Goal: Information Seeking & Learning: Learn about a topic

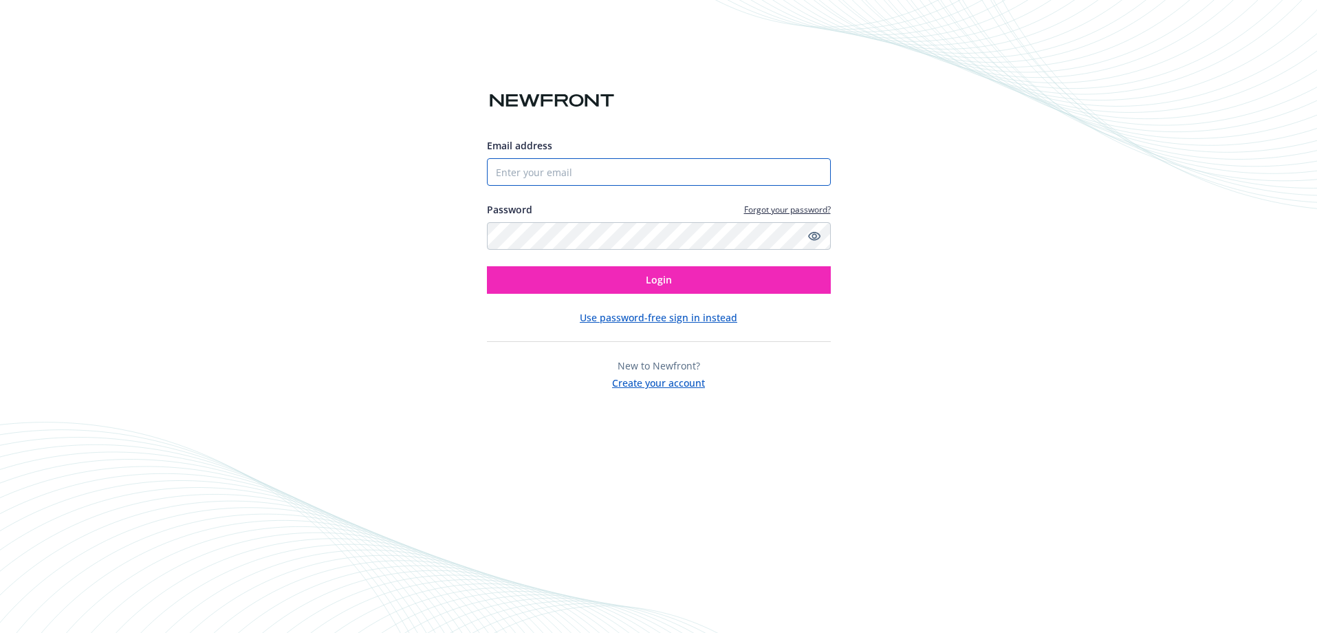
click at [576, 168] on input "Email address" at bounding box center [659, 172] width 344 height 28
type input "[EMAIL_ADDRESS][DOMAIN_NAME]"
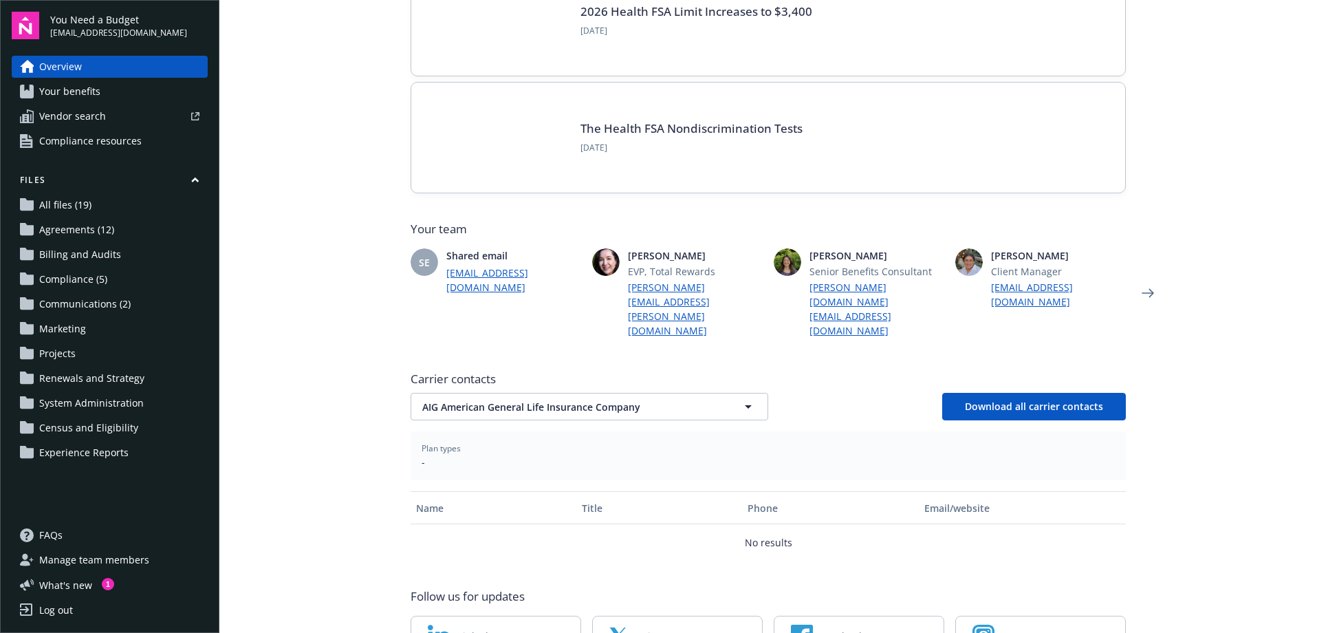
scroll to position [244, 0]
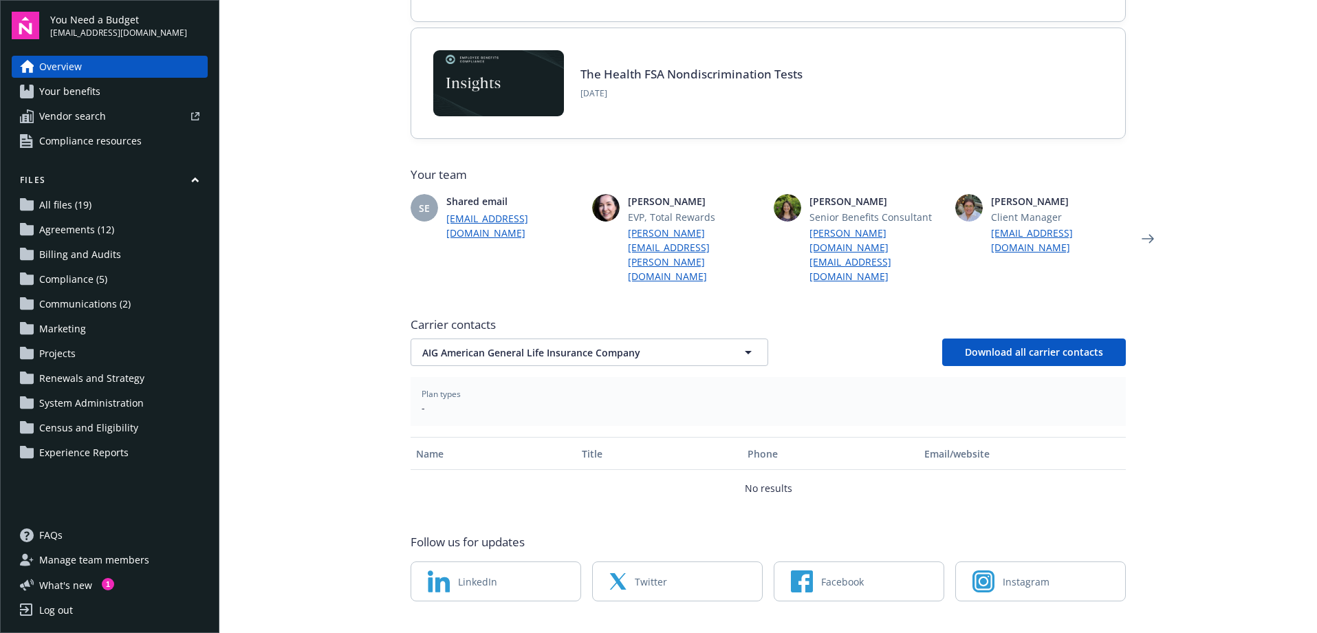
click at [102, 206] on link "All files (19)" at bounding box center [110, 205] width 196 height 22
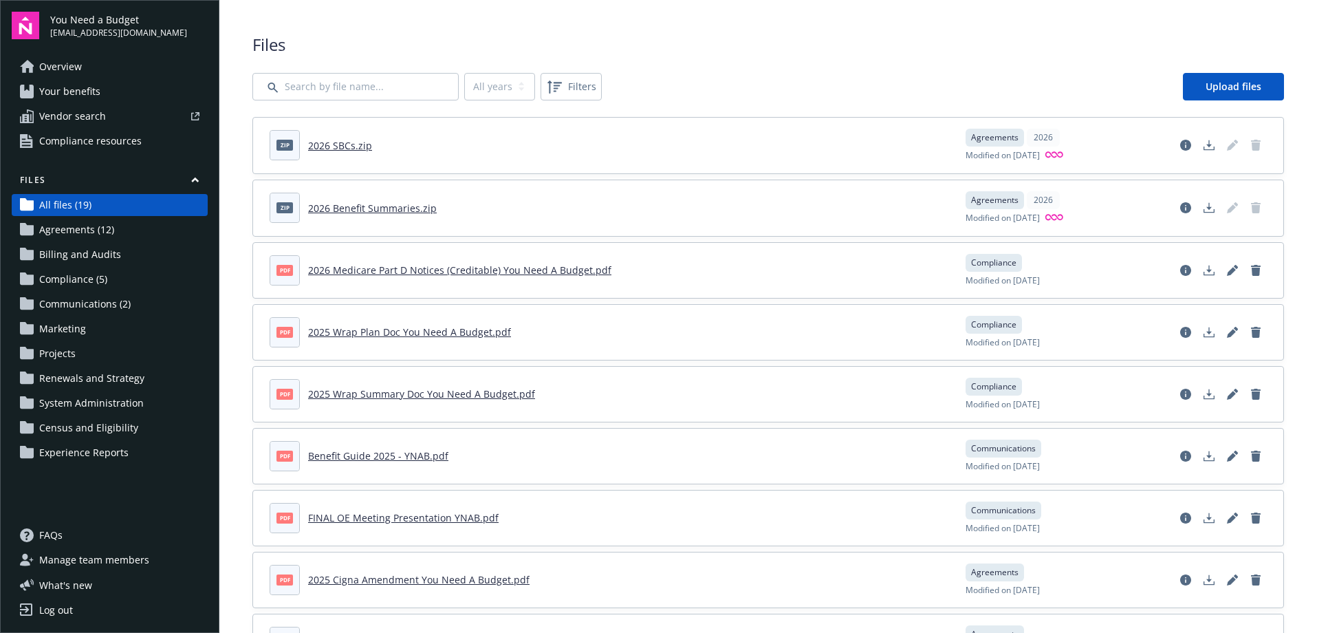
click at [116, 235] on link "Agreements (12)" at bounding box center [110, 230] width 196 height 22
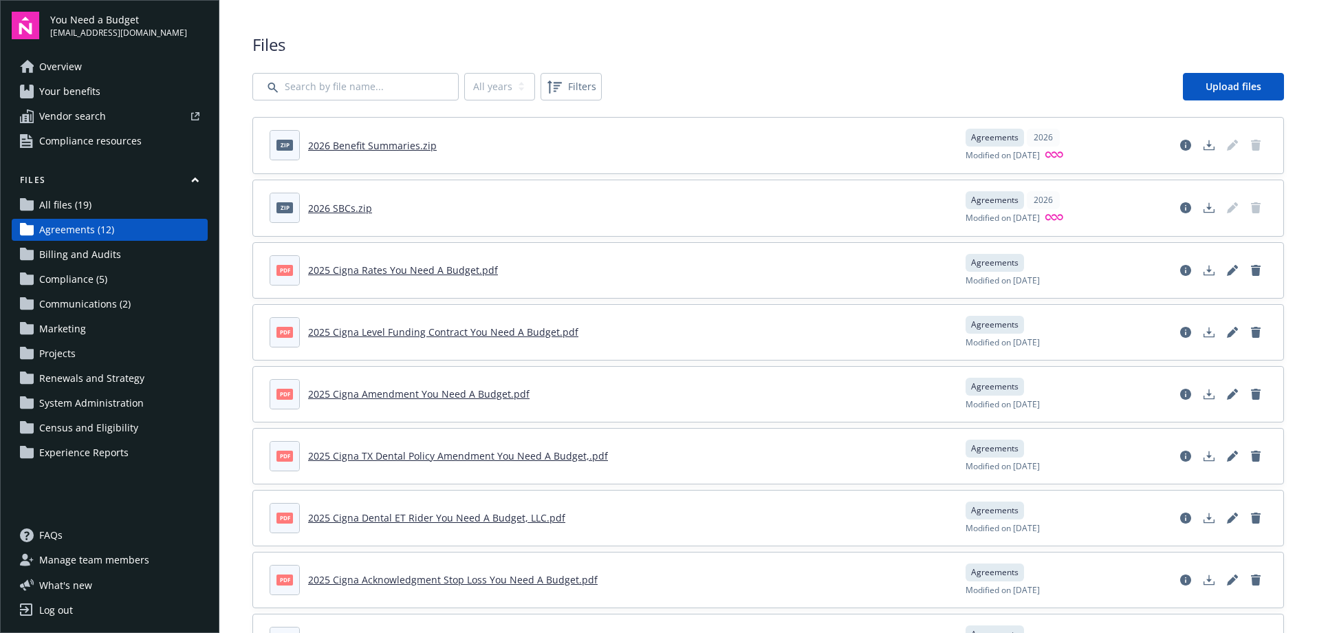
click at [111, 297] on span "Communications (2)" at bounding box center [84, 304] width 91 height 22
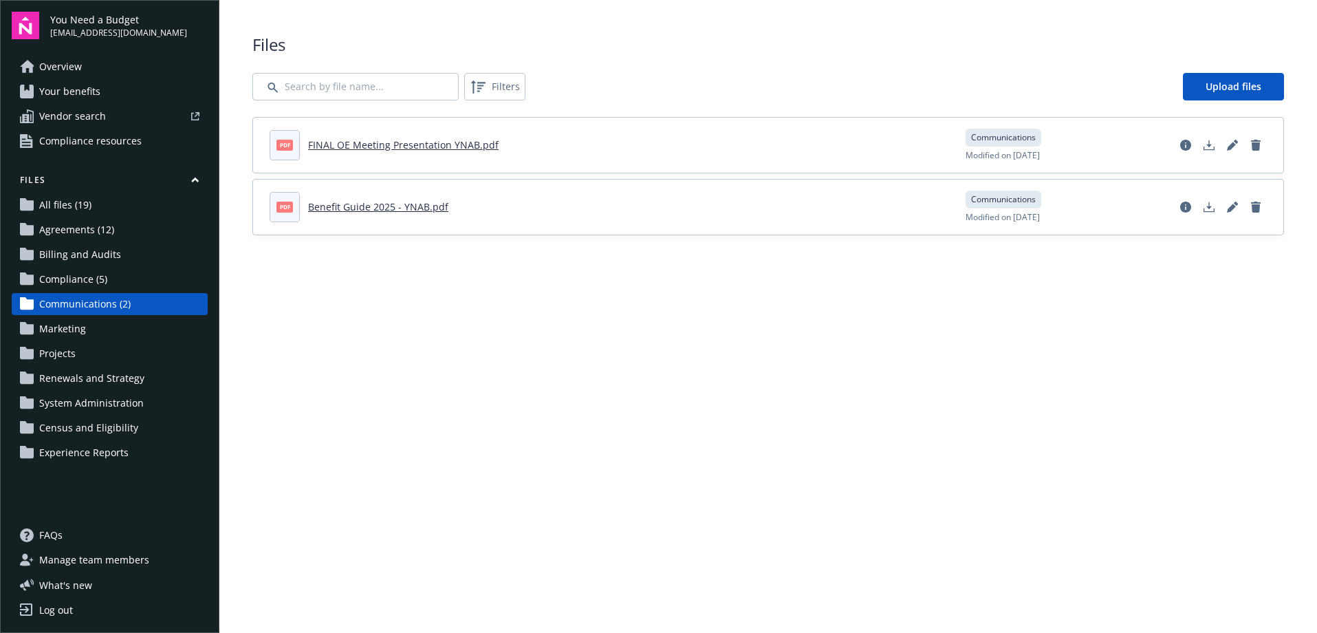
click at [106, 325] on link "Marketing" at bounding box center [110, 329] width 196 height 22
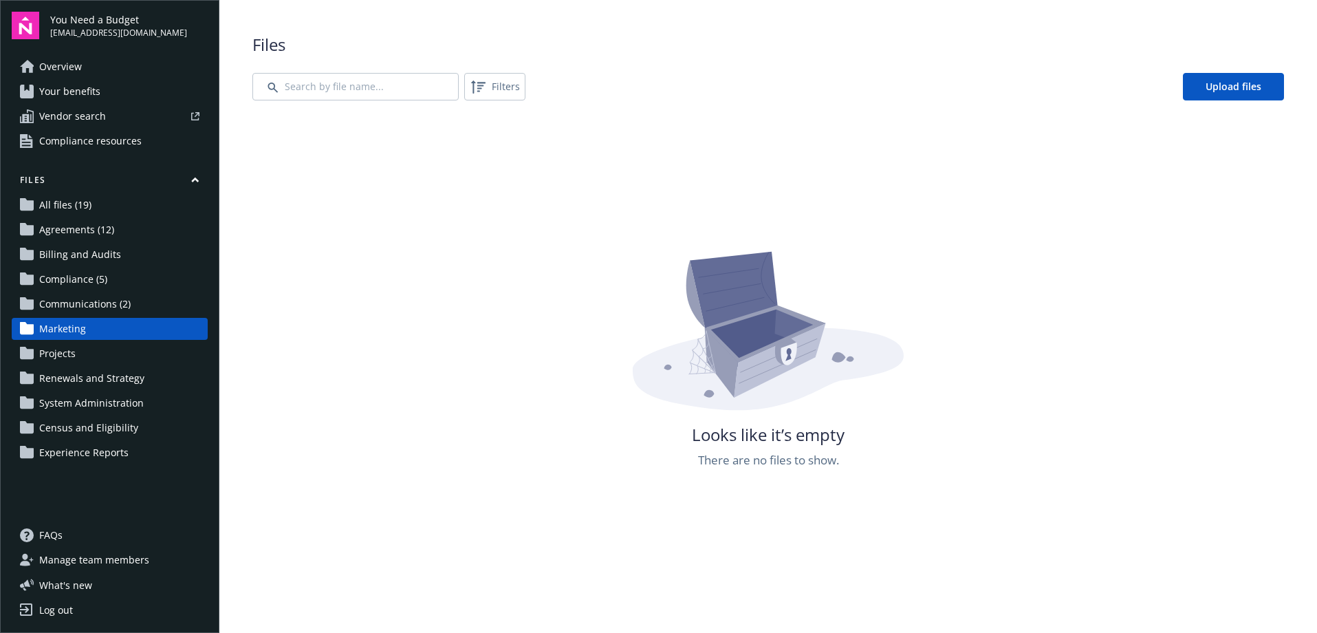
click at [73, 144] on span "Compliance resources" at bounding box center [90, 141] width 102 height 22
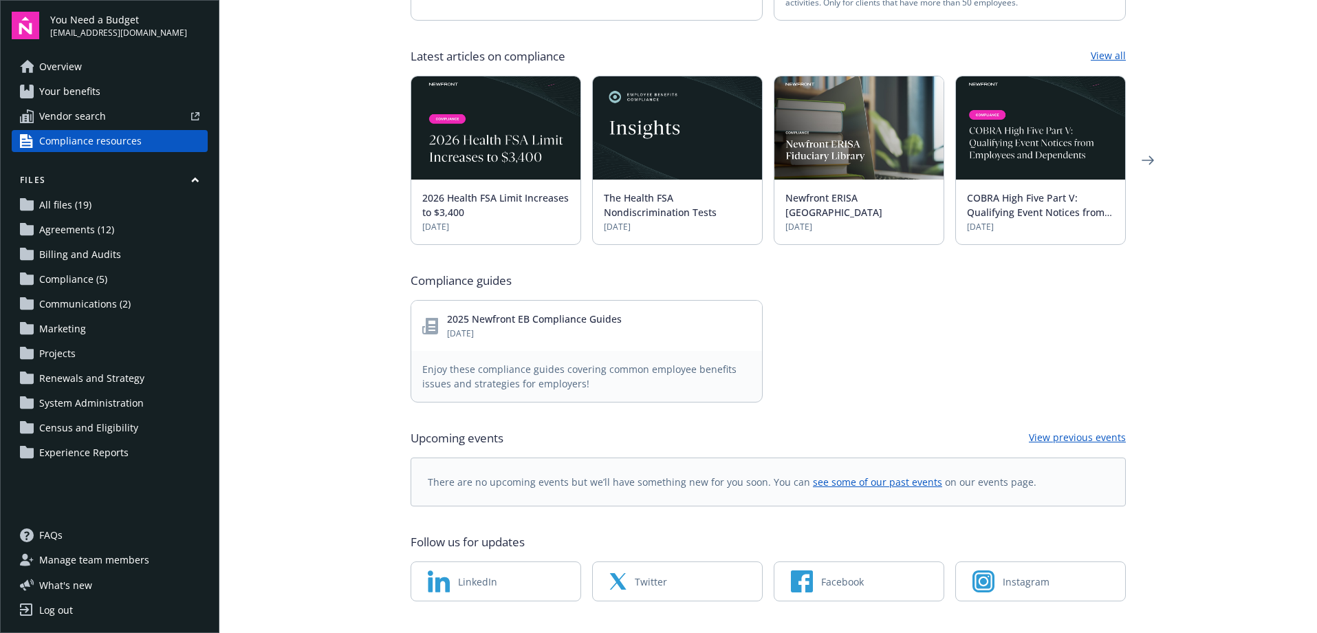
scroll to position [149, 0]
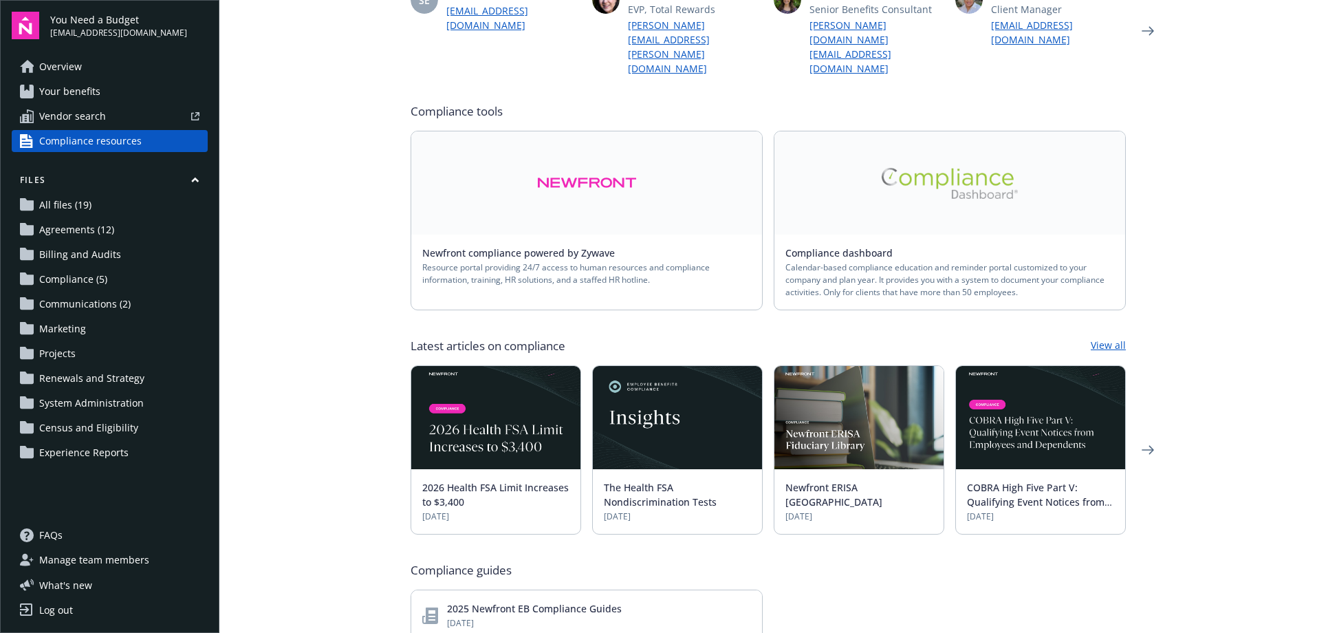
click at [78, 60] on span "Overview" at bounding box center [60, 67] width 43 height 22
